Goal: Browse casually: Explore the website without a specific task or goal

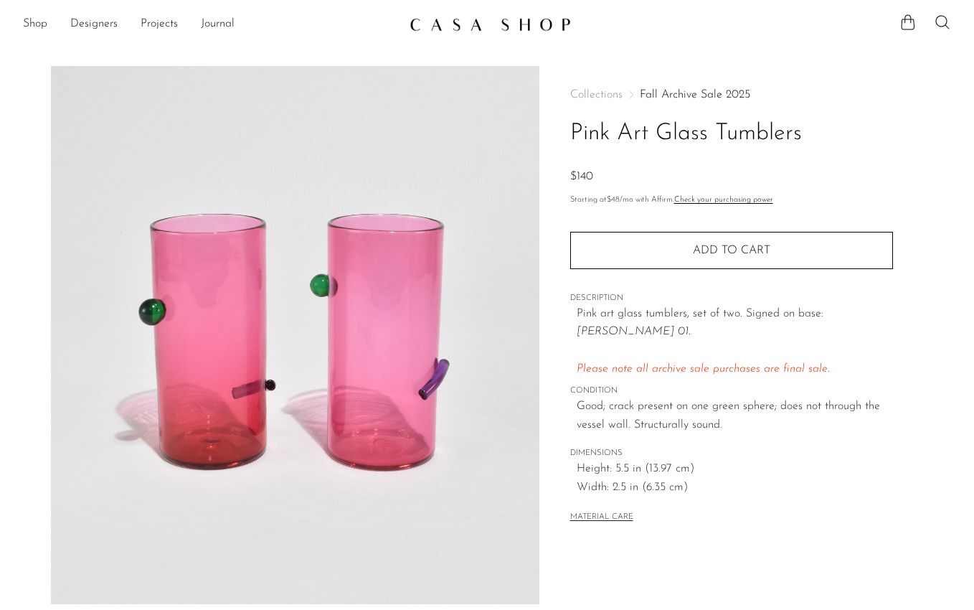
click at [519, 27] on img at bounding box center [490, 24] width 161 height 14
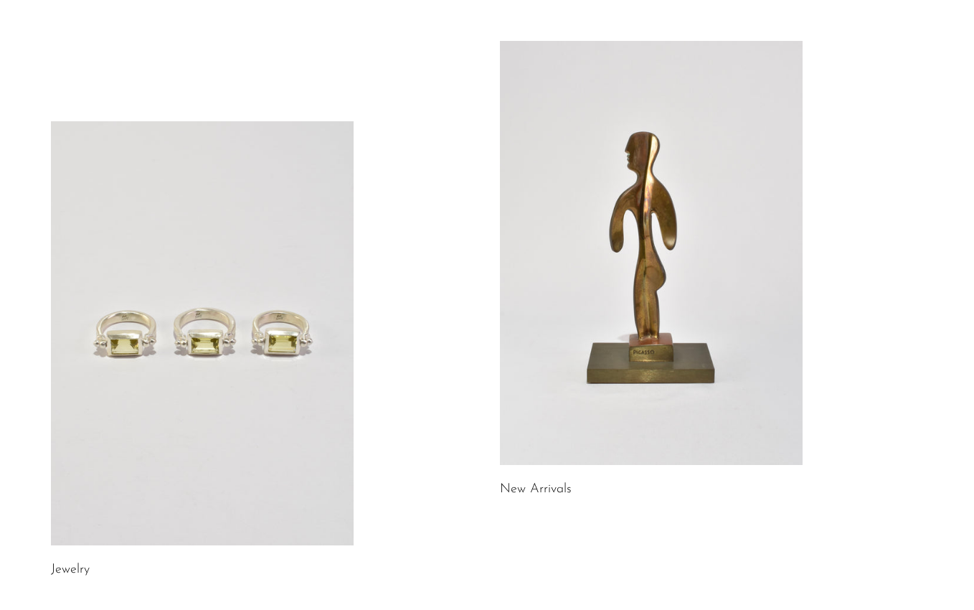
scroll to position [105, 0]
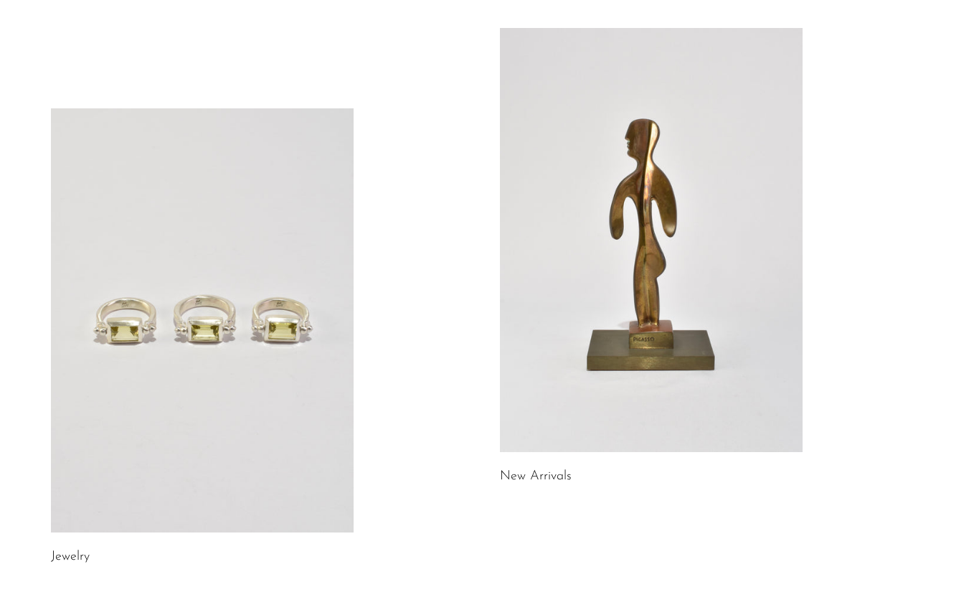
click at [577, 176] on link at bounding box center [651, 240] width 303 height 424
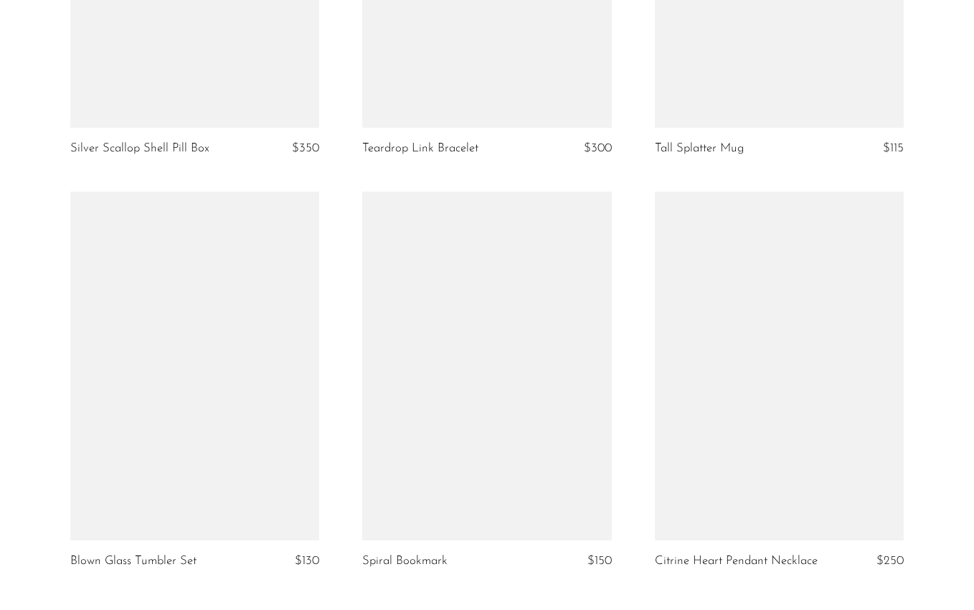
scroll to position [4536, 0]
